Goal: Information Seeking & Learning: Learn about a topic

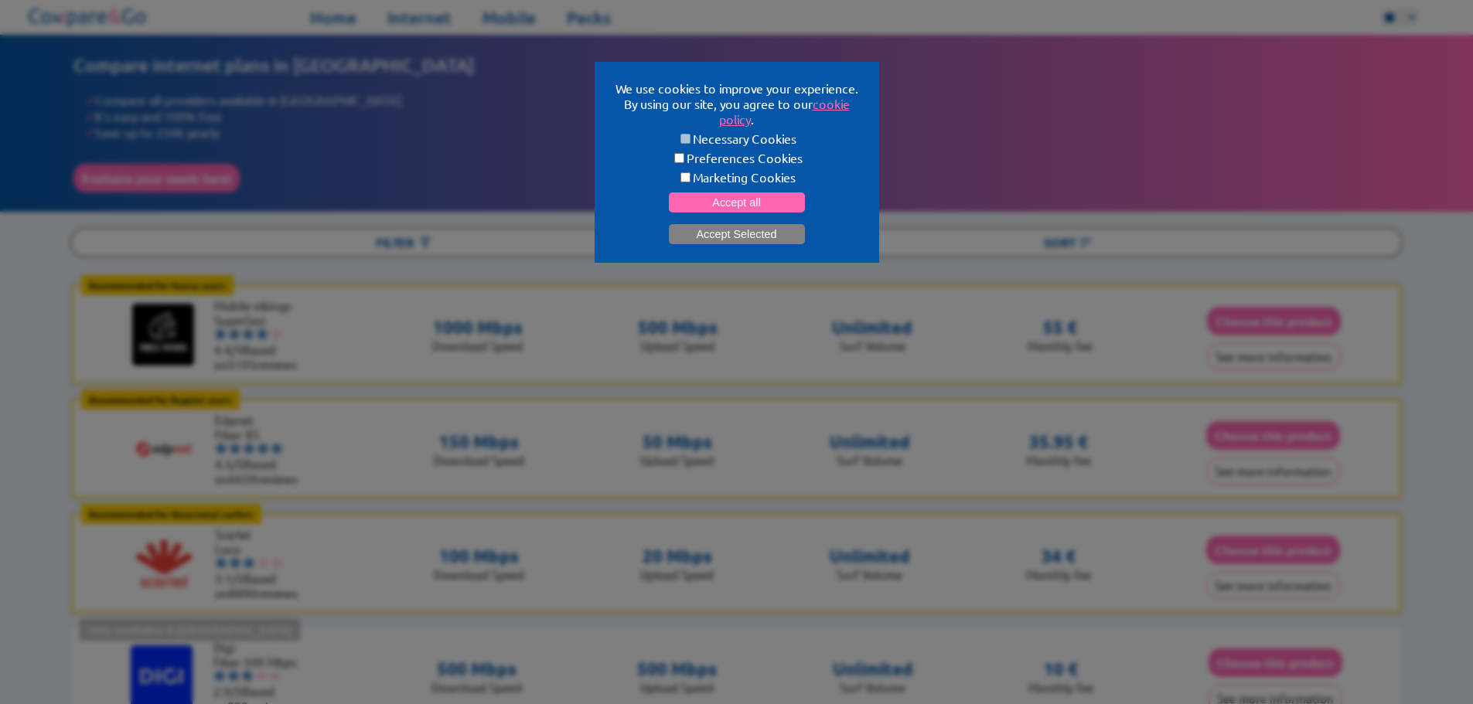
click at [751, 244] on button "Accept Selected" at bounding box center [737, 234] width 136 height 20
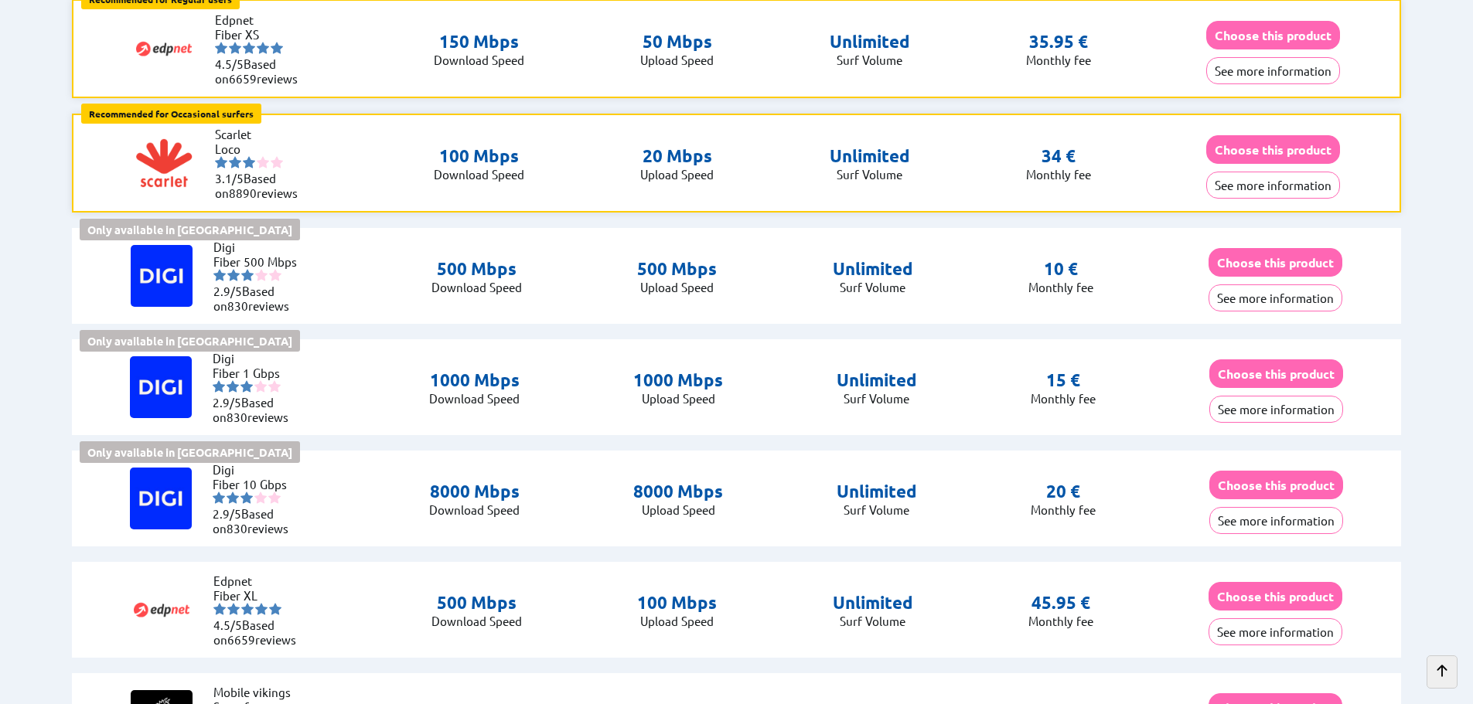
scroll to position [277, 0]
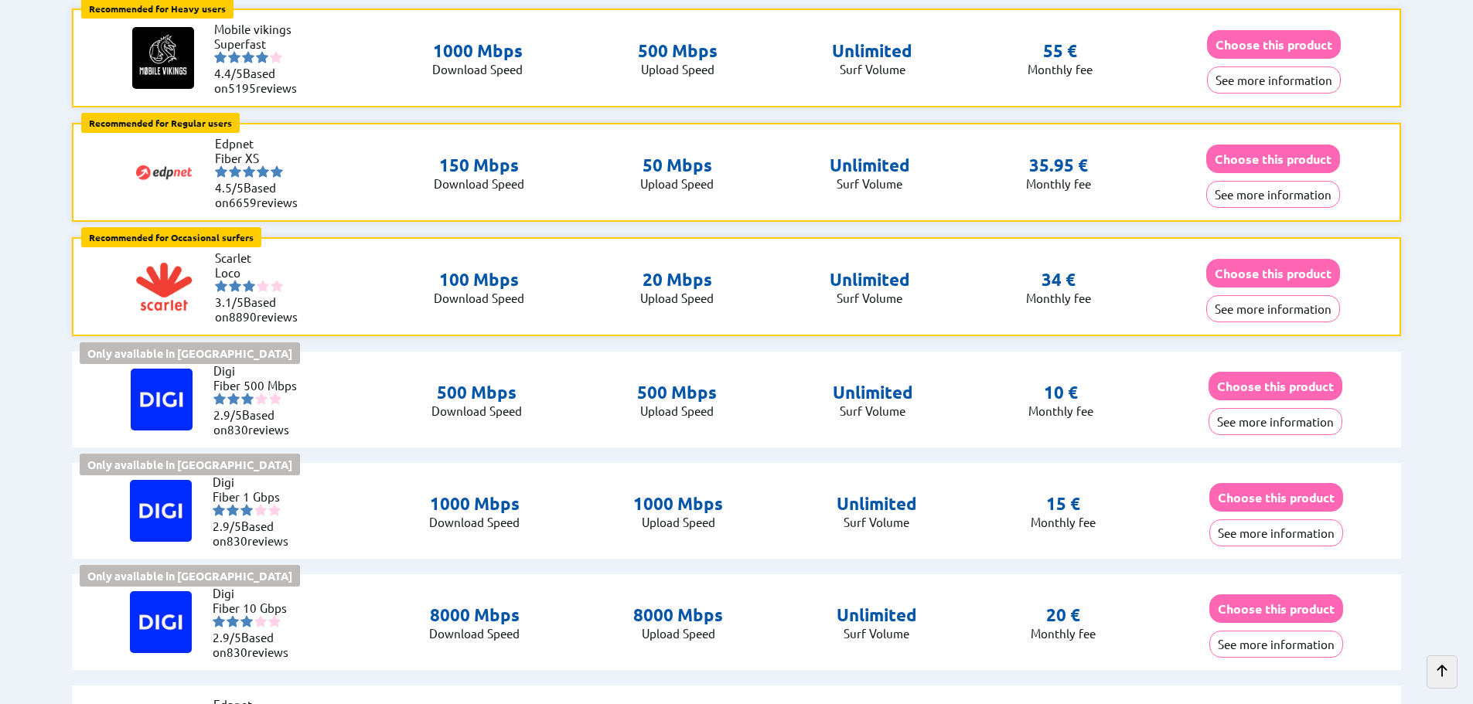
click at [686, 404] on p "500 Mbps" at bounding box center [677, 393] width 80 height 22
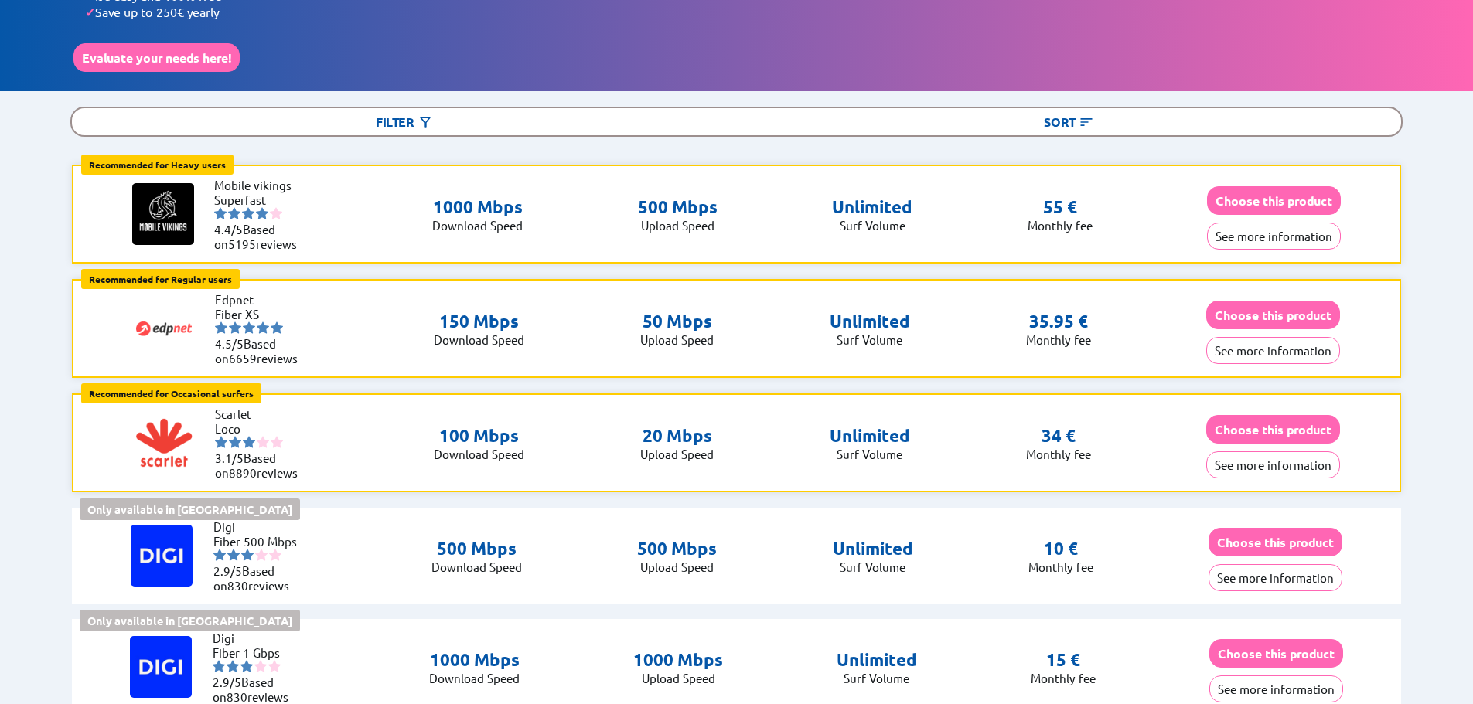
scroll to position [0, 0]
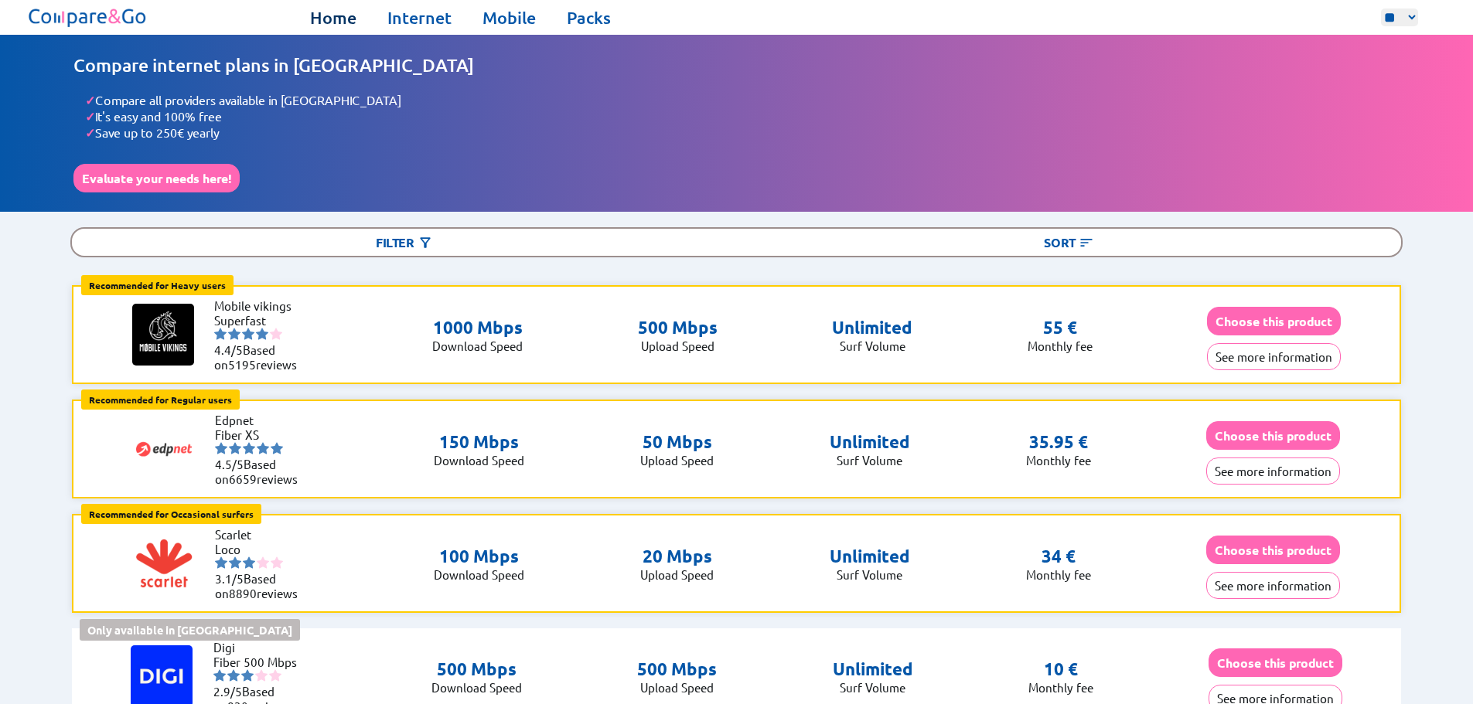
click at [345, 23] on link "Home" at bounding box center [333, 18] width 46 height 22
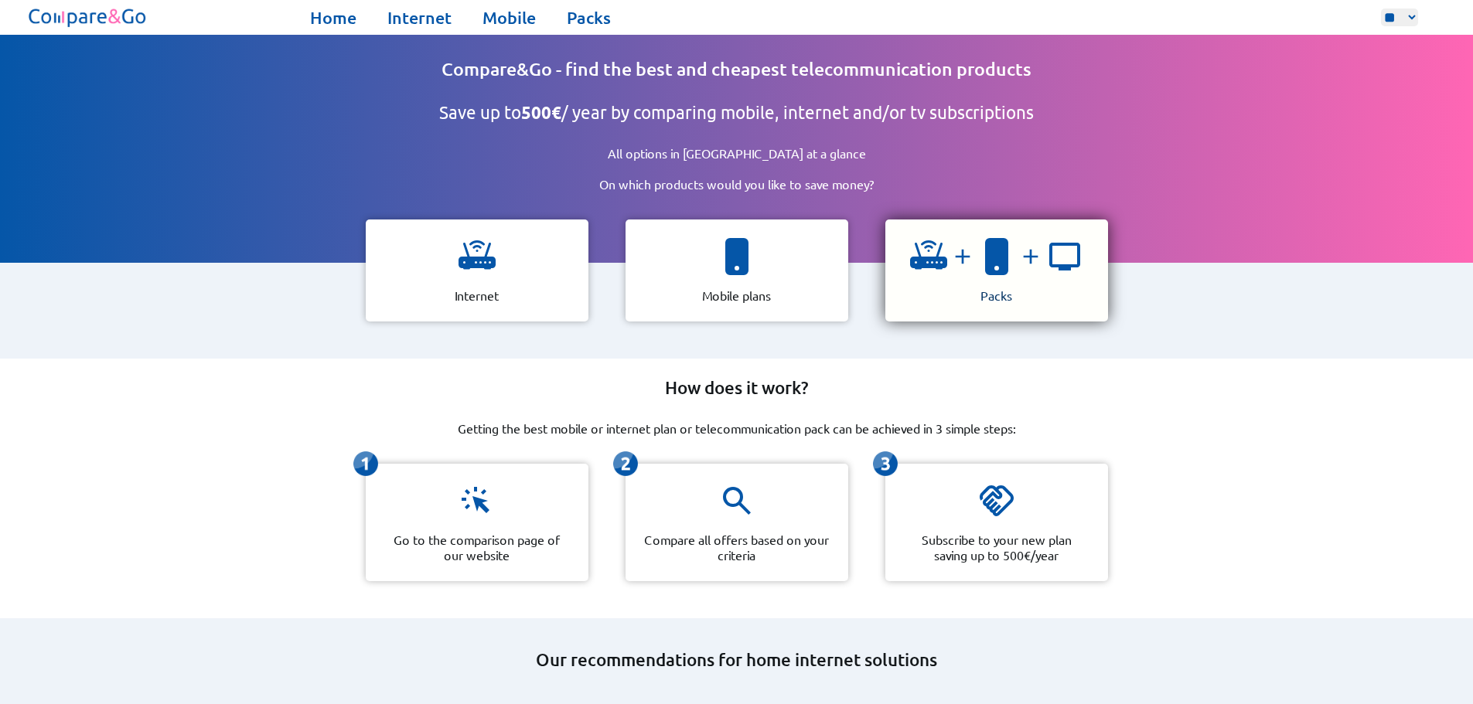
click at [1002, 275] on img at bounding box center [996, 256] width 37 height 37
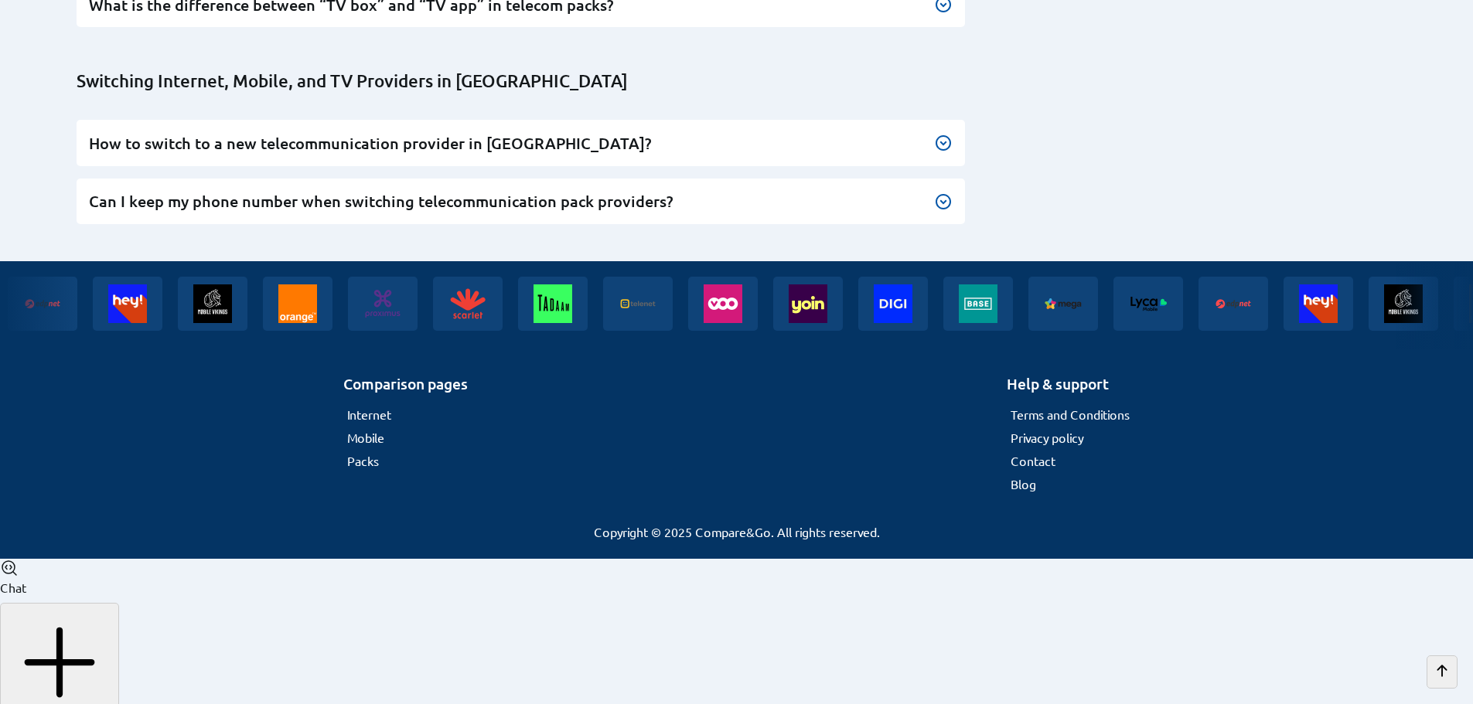
scroll to position [10819, 0]
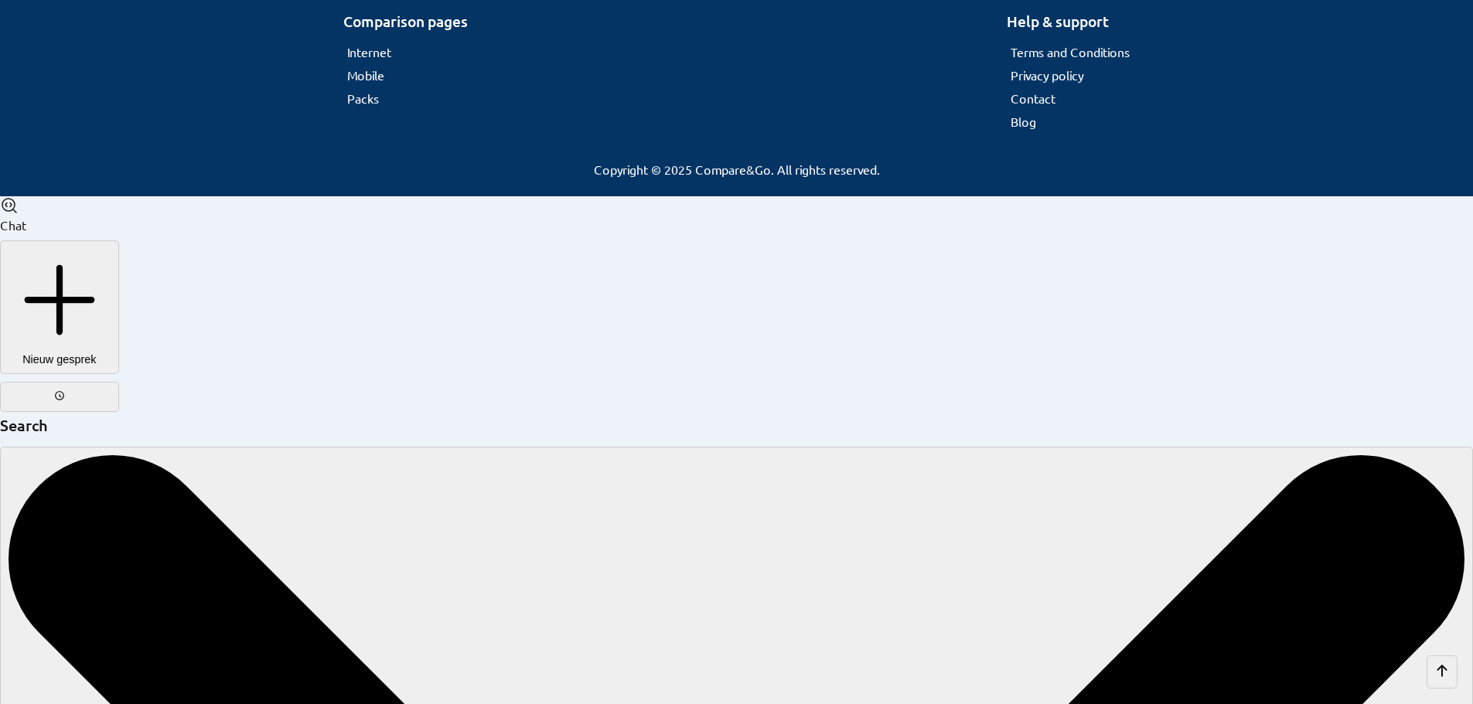
scroll to position [11359, 0]
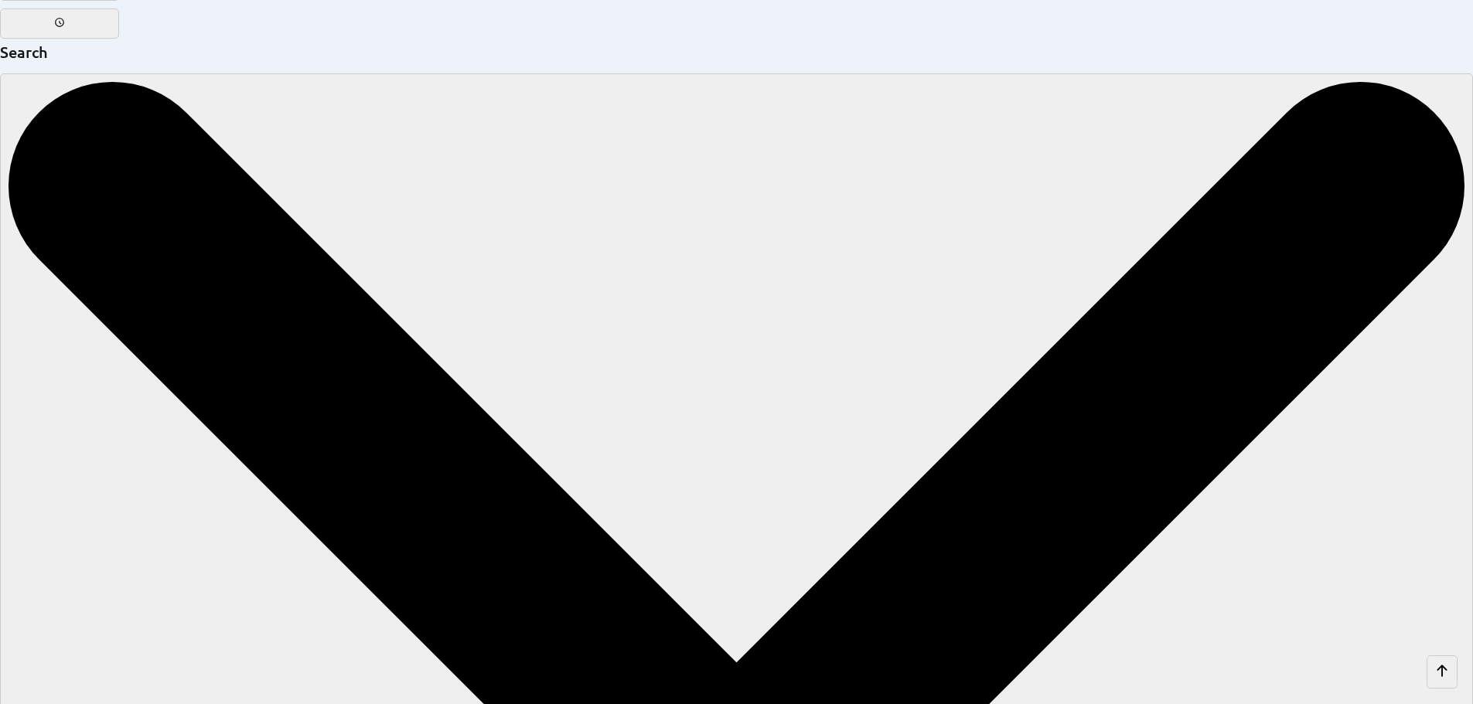
scroll to position [11733, 0]
